Goal: Contribute content: Add original content to the website for others to see

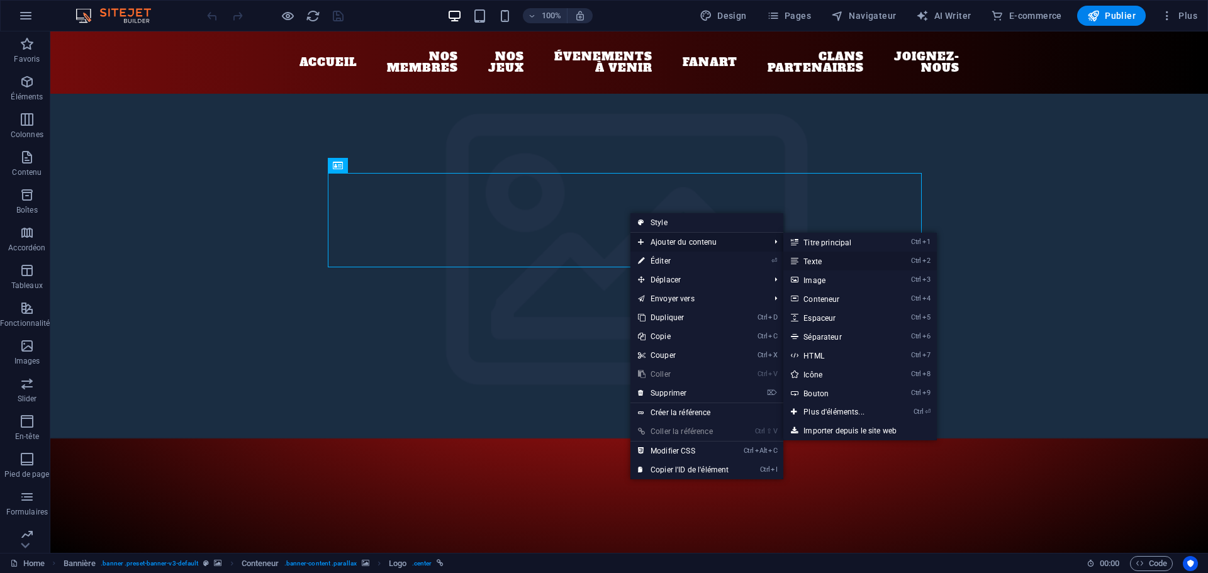
click at [812, 262] on link "Ctrl 2 Texte" at bounding box center [837, 261] width 106 height 19
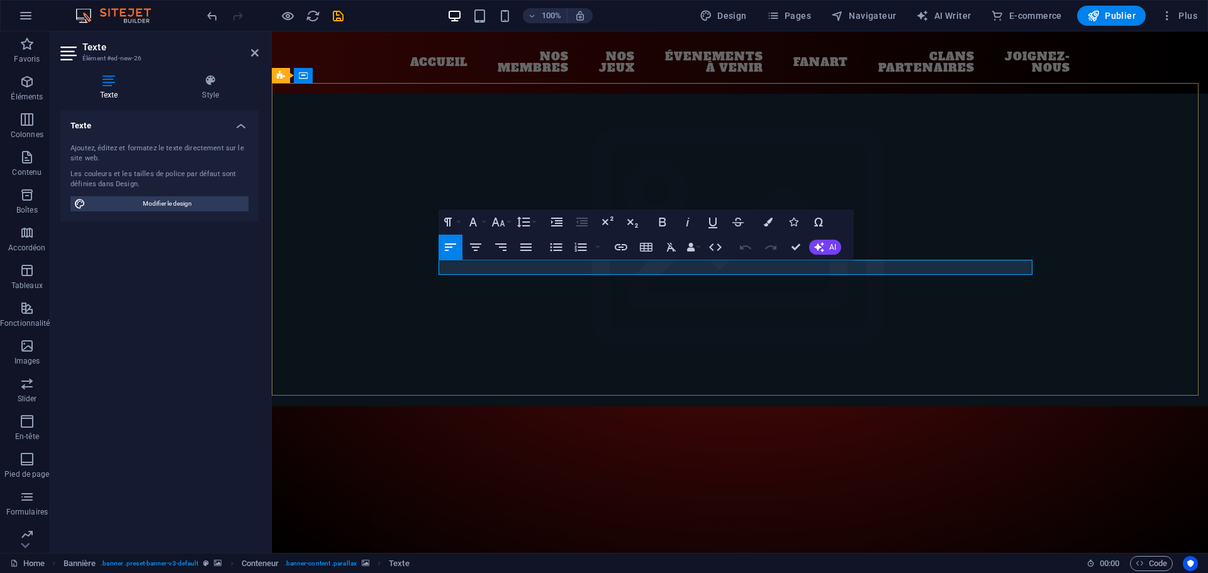
drag, startPoint x: 542, startPoint y: 268, endPoint x: 417, endPoint y: 267, distance: 125.3
drag, startPoint x: 616, startPoint y: 268, endPoint x: 456, endPoint y: 267, distance: 159.9
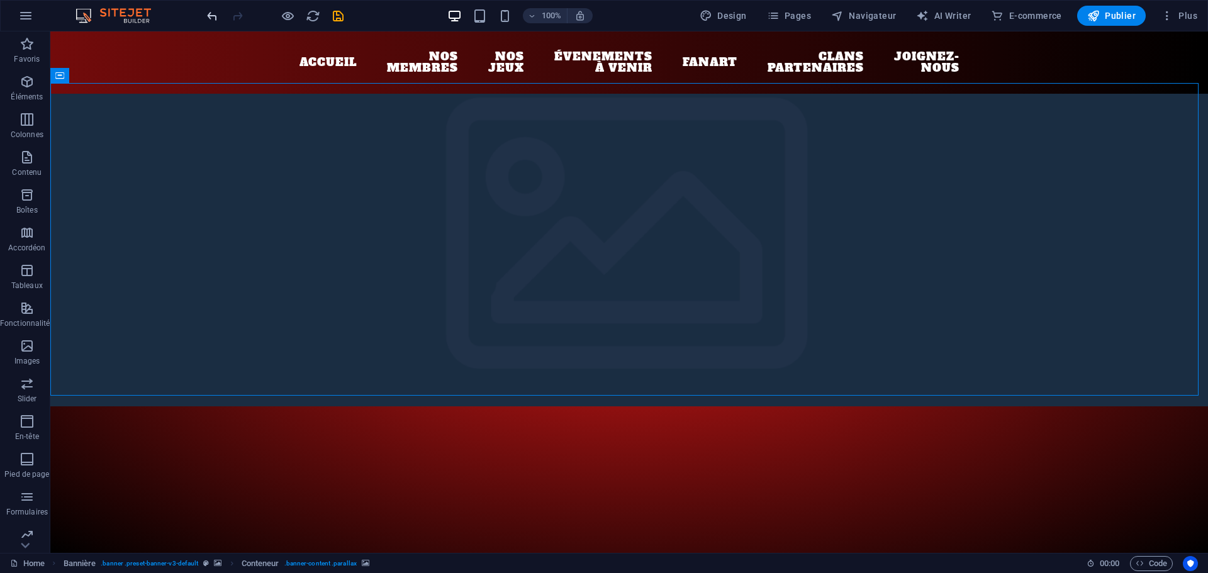
click at [208, 15] on icon "undo" at bounding box center [212, 16] width 14 height 14
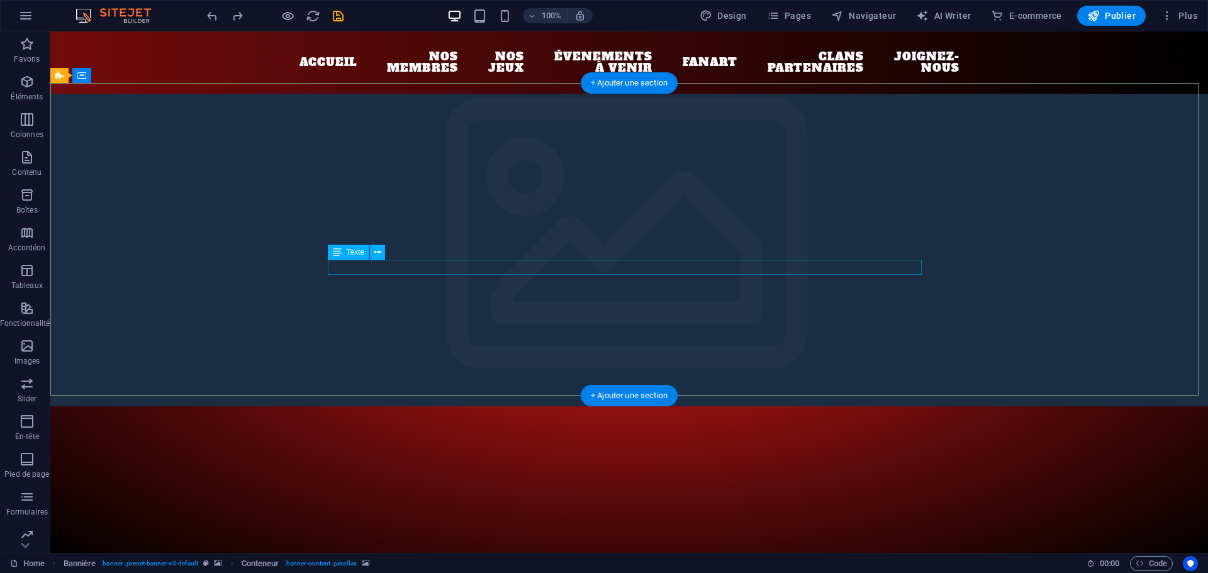
click at [343, 252] on div "Texte" at bounding box center [349, 252] width 42 height 15
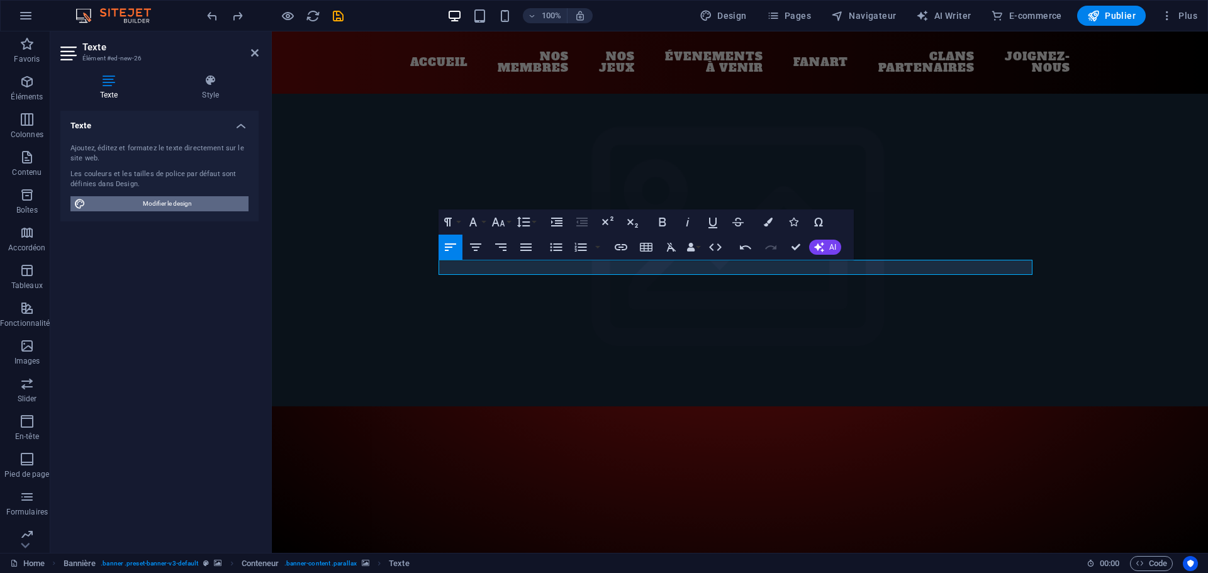
click at [138, 204] on span "Modifier le design" at bounding box center [166, 203] width 155 height 15
select select "px"
select select "400"
select select "px"
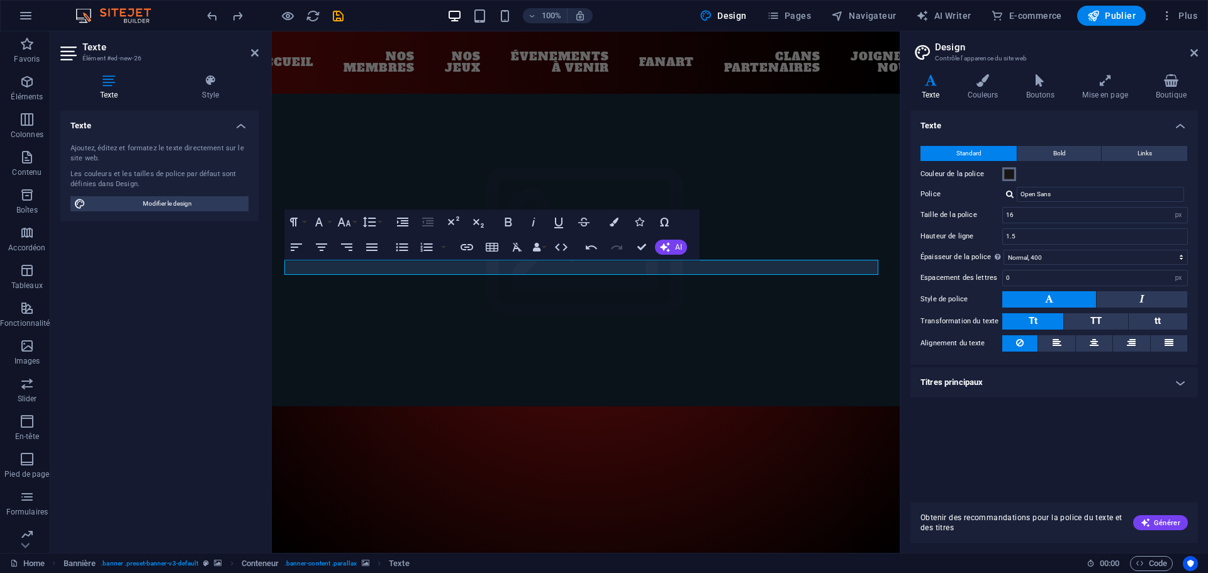
click at [1010, 176] on span at bounding box center [1010, 174] width 10 height 10
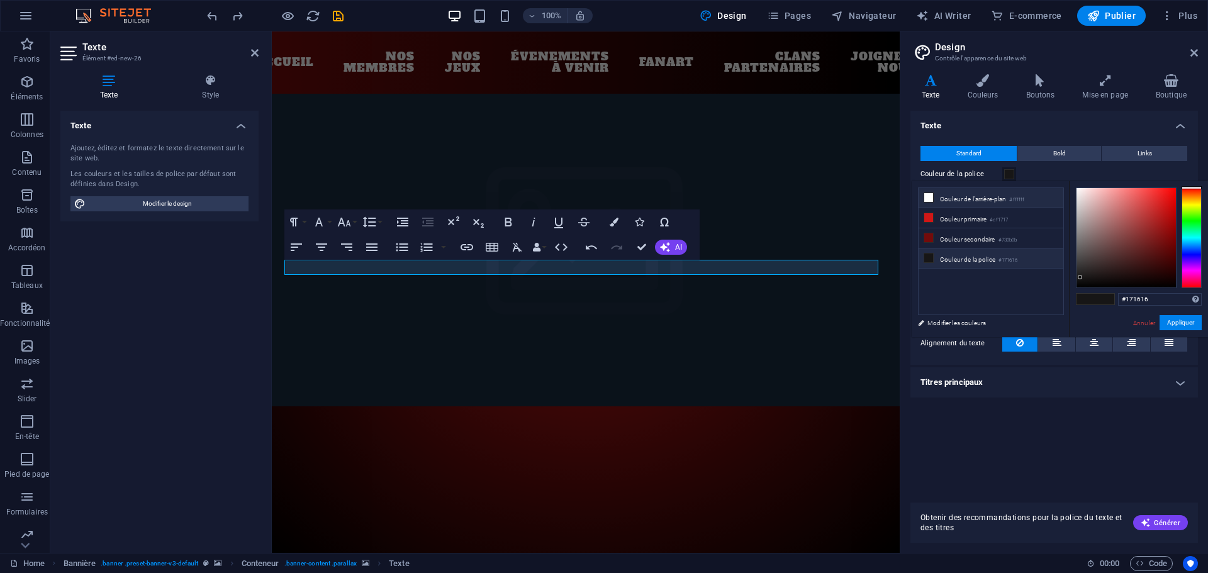
click at [942, 198] on li "Couleur de l'arrière-plan #ffffff" at bounding box center [991, 198] width 145 height 20
click at [928, 238] on icon at bounding box center [929, 238] width 9 height 9
type input "#730b0b"
click at [1183, 322] on button "Appliquer" at bounding box center [1181, 322] width 42 height 15
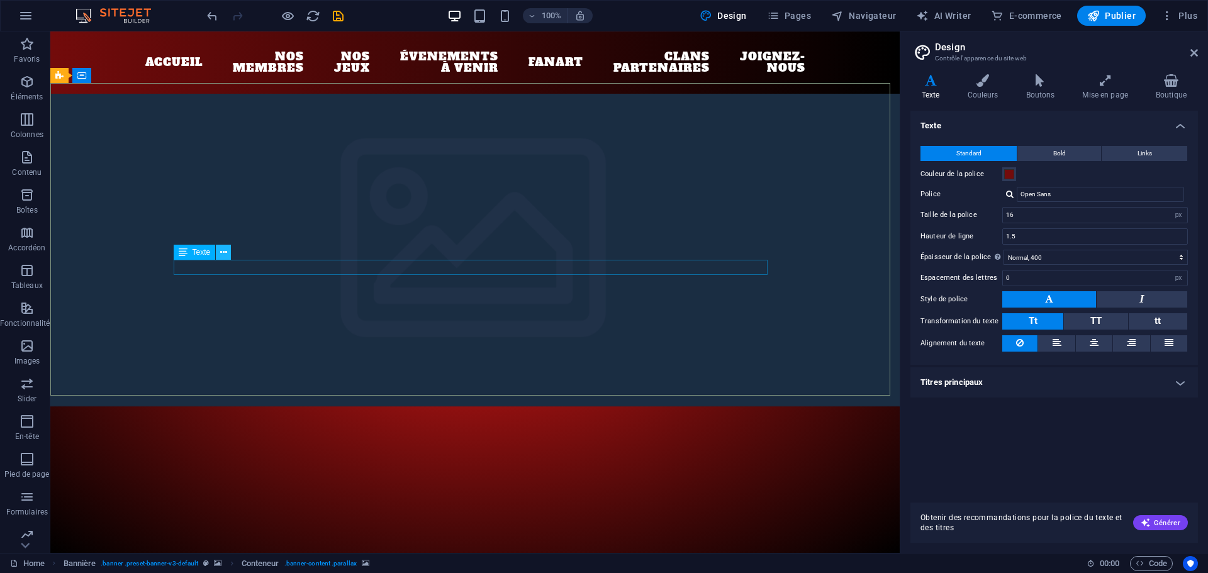
click at [225, 252] on icon at bounding box center [223, 252] width 7 height 13
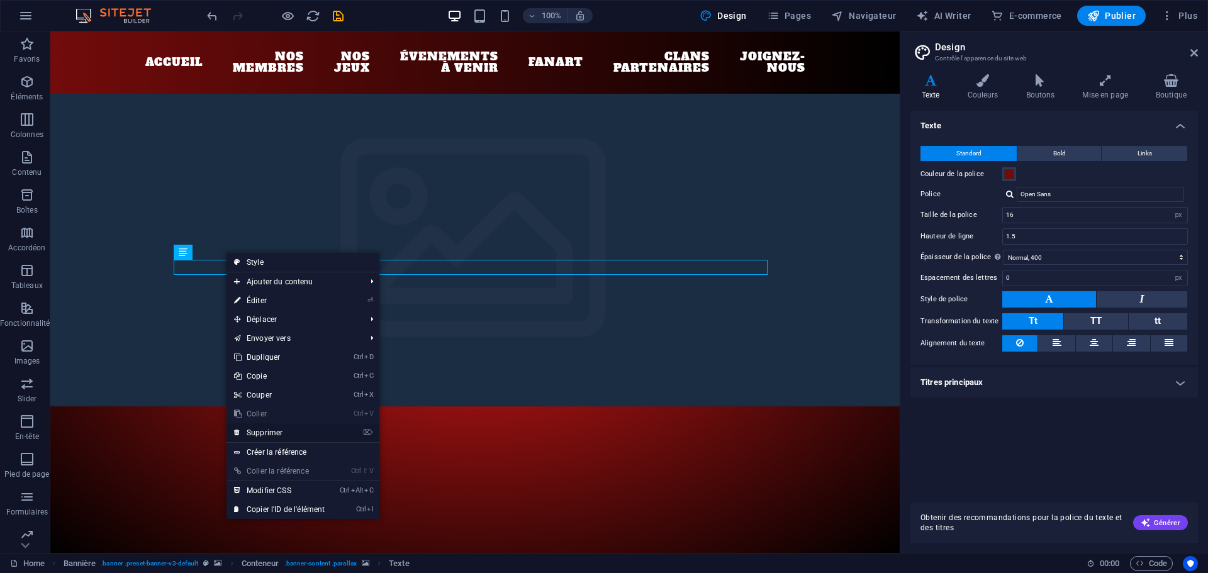
click at [276, 431] on link "⌦ Supprimer" at bounding box center [280, 433] width 106 height 19
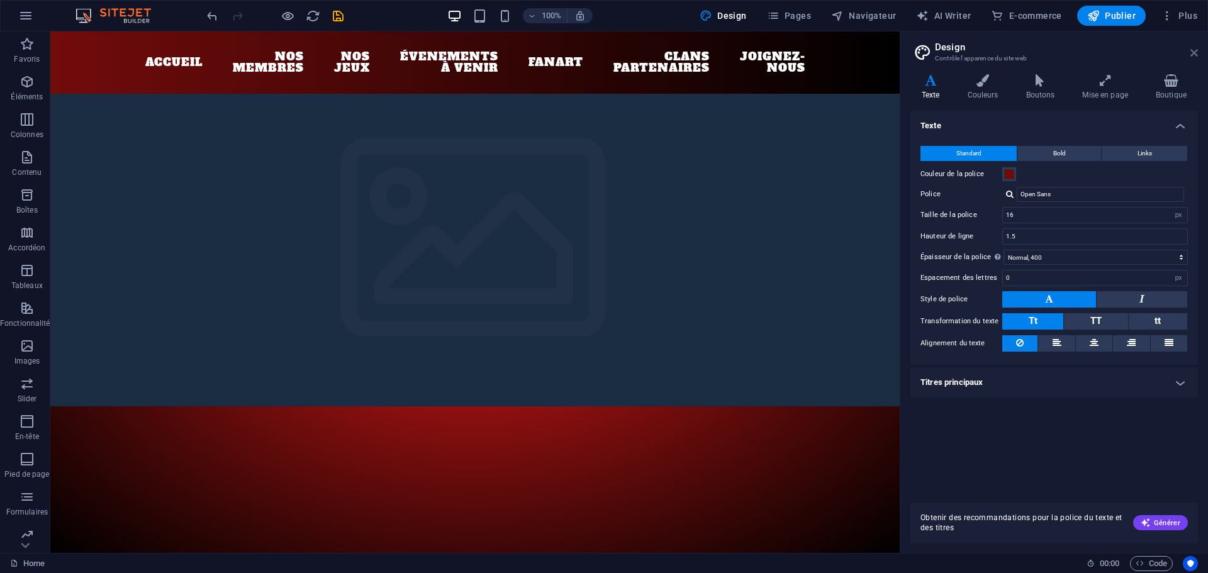
click at [1198, 50] on icon at bounding box center [1195, 53] width 8 height 10
